Goal: Check status: Check status

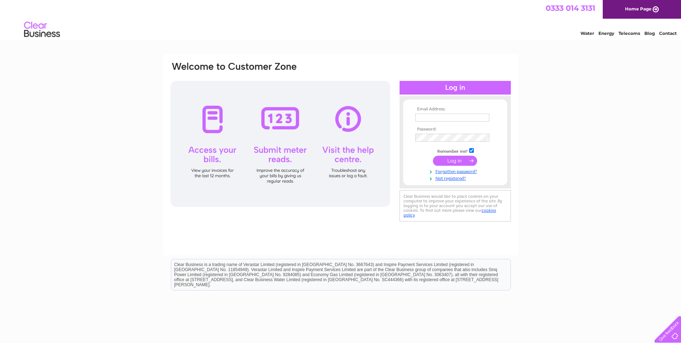
type input "bgwmc.info@gmail.com"
click at [461, 159] on input "submit" at bounding box center [455, 160] width 44 height 10
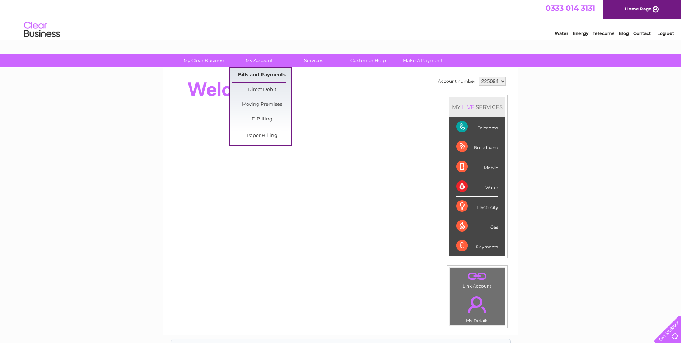
click at [265, 75] on link "Bills and Payments" at bounding box center [261, 75] width 59 height 14
